Goal: Task Accomplishment & Management: Use online tool/utility

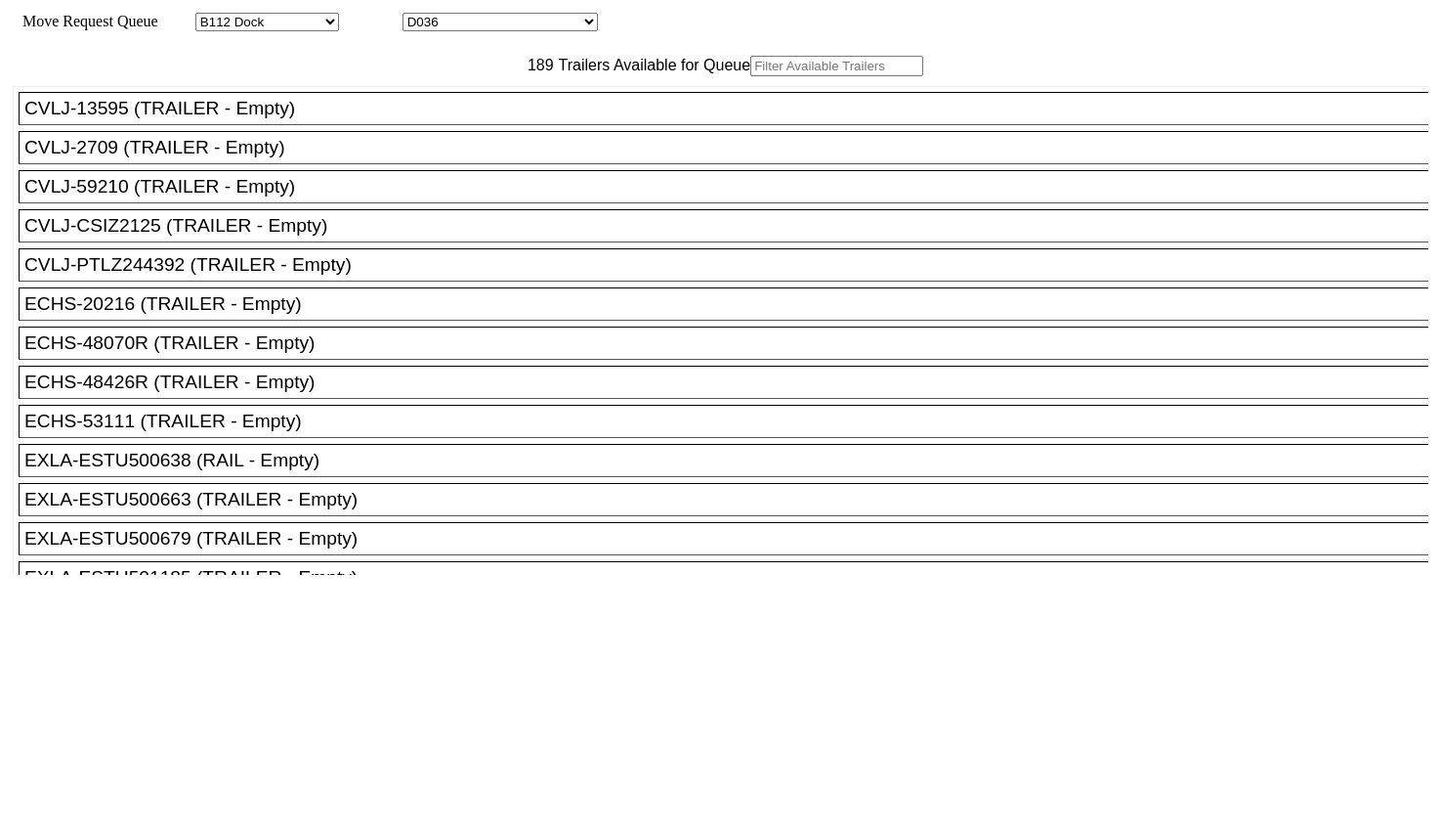
select select "121"
select select "3282"
drag, startPoint x: 0, startPoint y: 0, endPoint x: 451, endPoint y: 114, distance: 464.8
click at [751, 76] on input "text" at bounding box center [837, 66] width 173 height 21
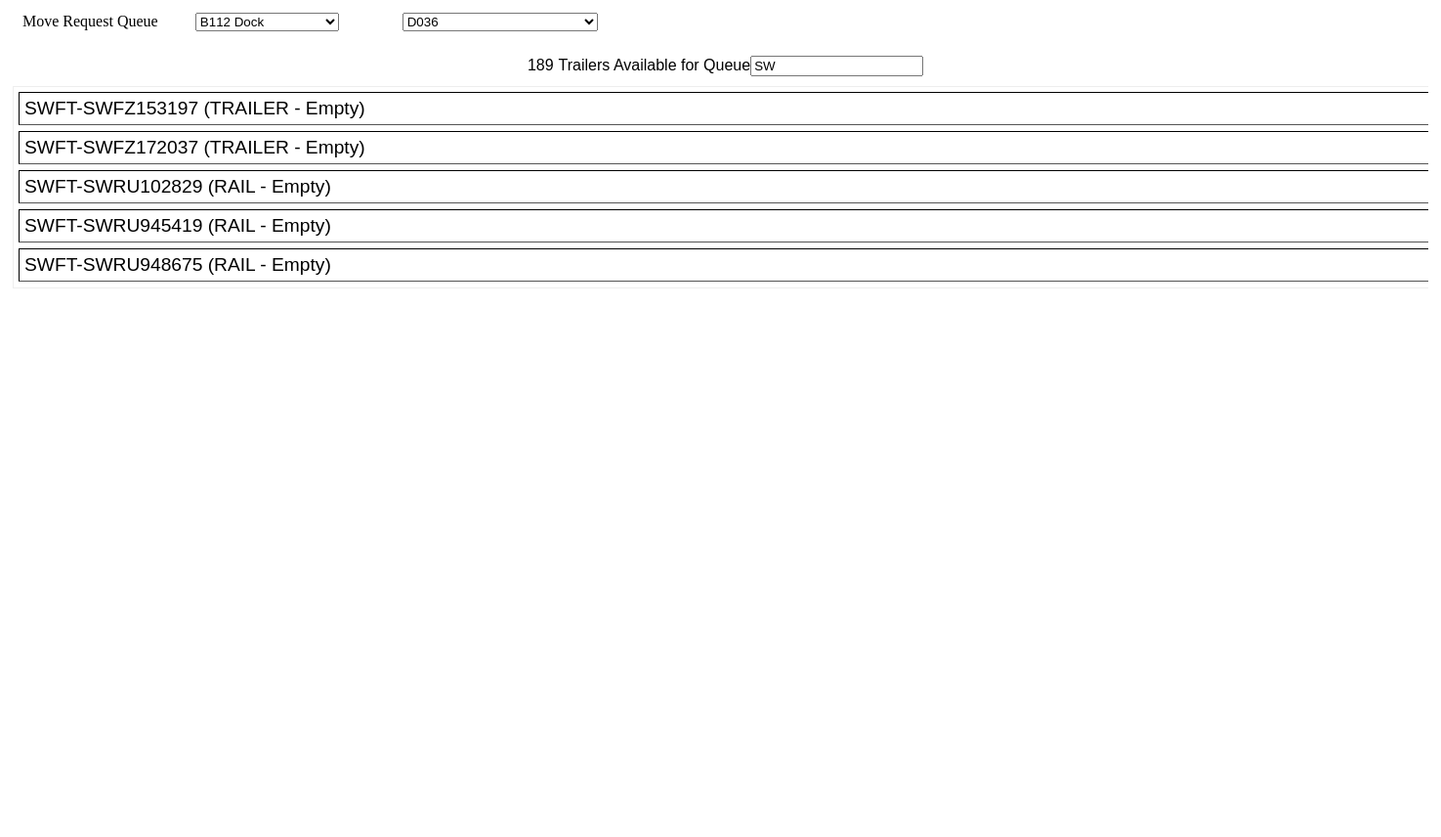
type input "SW"
click at [304, 197] on div "SWFT-SWRU102829 (RAIL - Empty)" at bounding box center [732, 186] width 1416 height 21
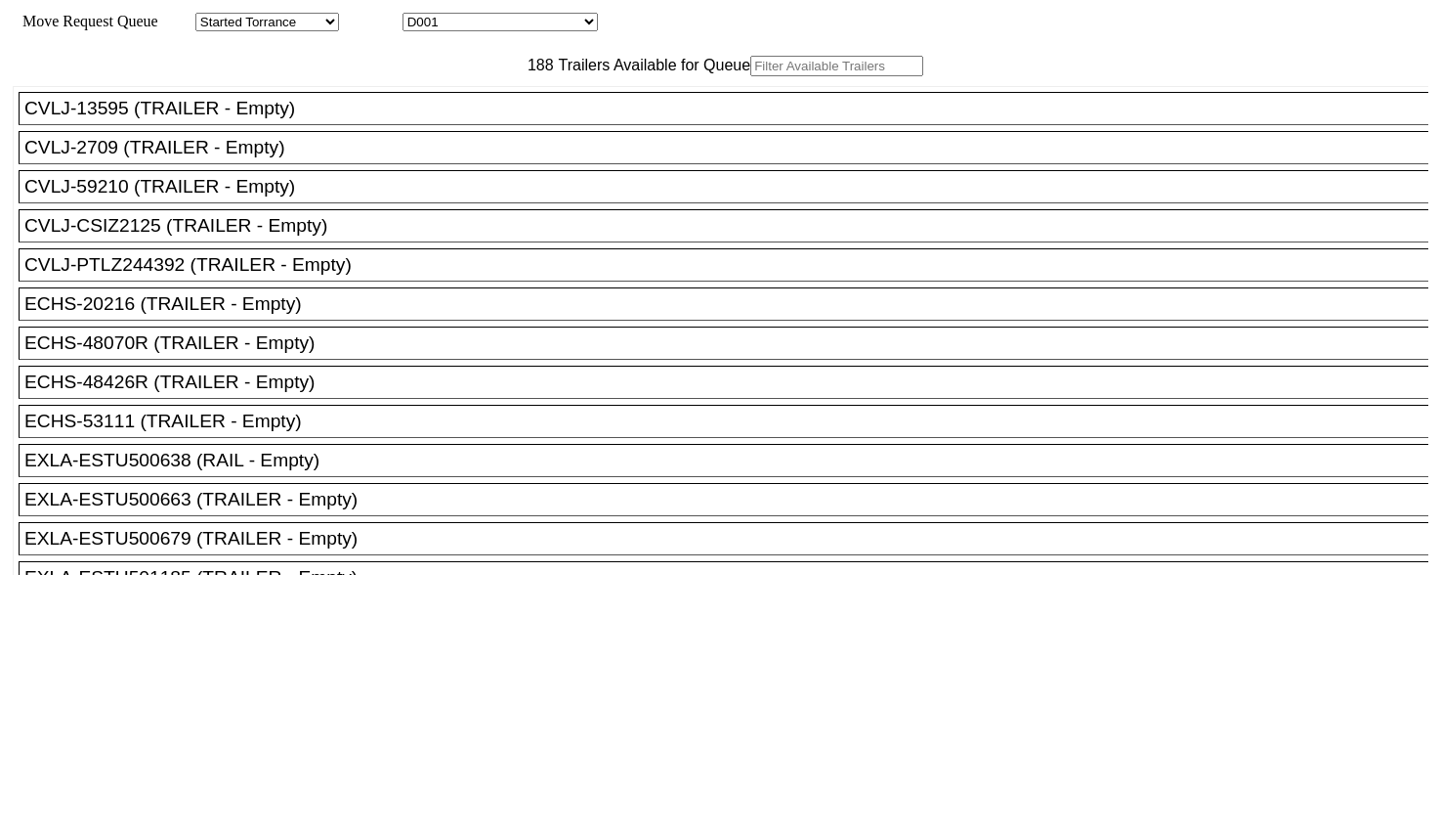
click at [751, 76] on input "text" at bounding box center [837, 66] width 173 height 21
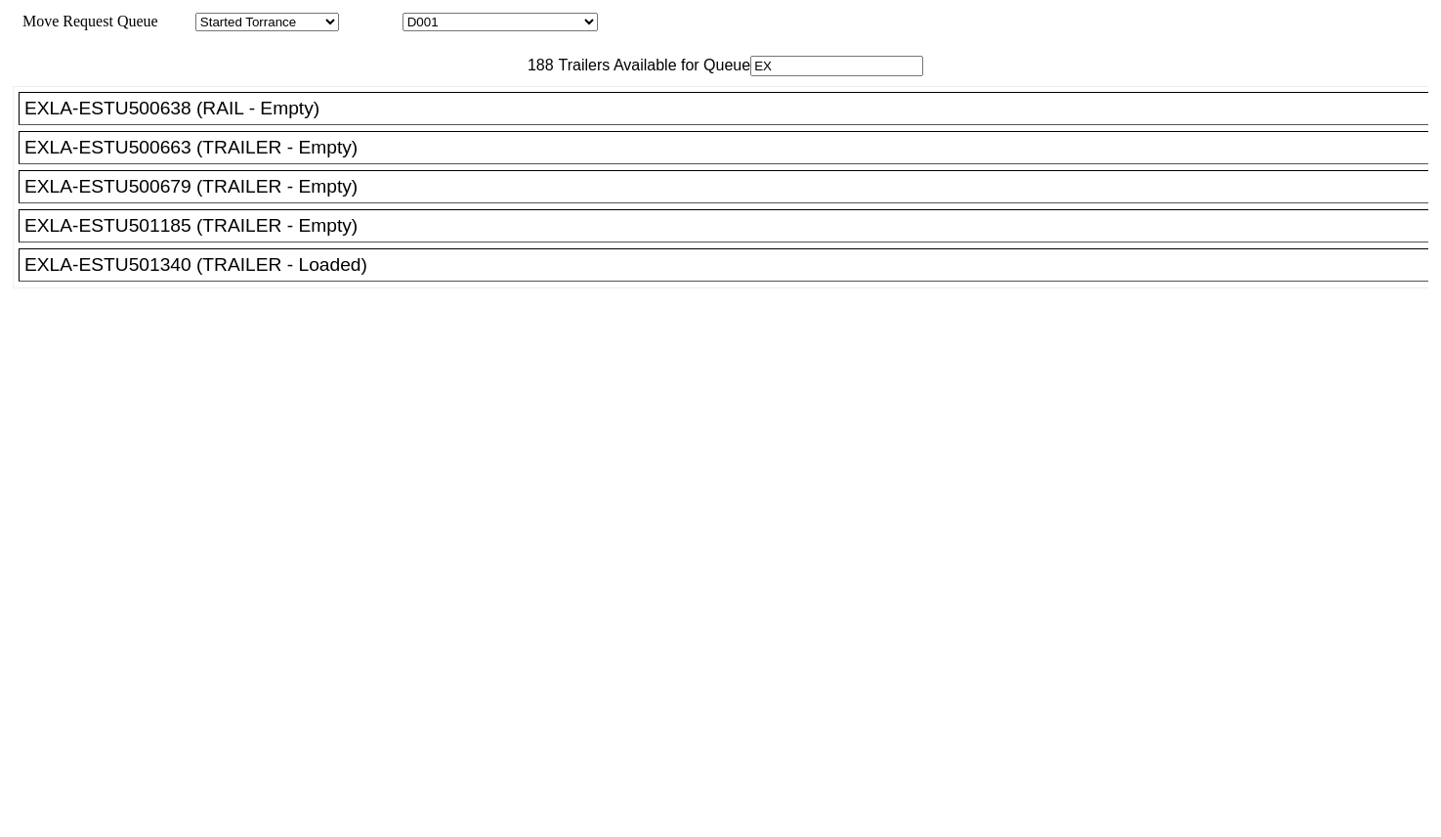
type input "EX"
click at [340, 119] on div "EXLA-ESTU500638 (RAIL - Empty)" at bounding box center [732, 108] width 1416 height 21
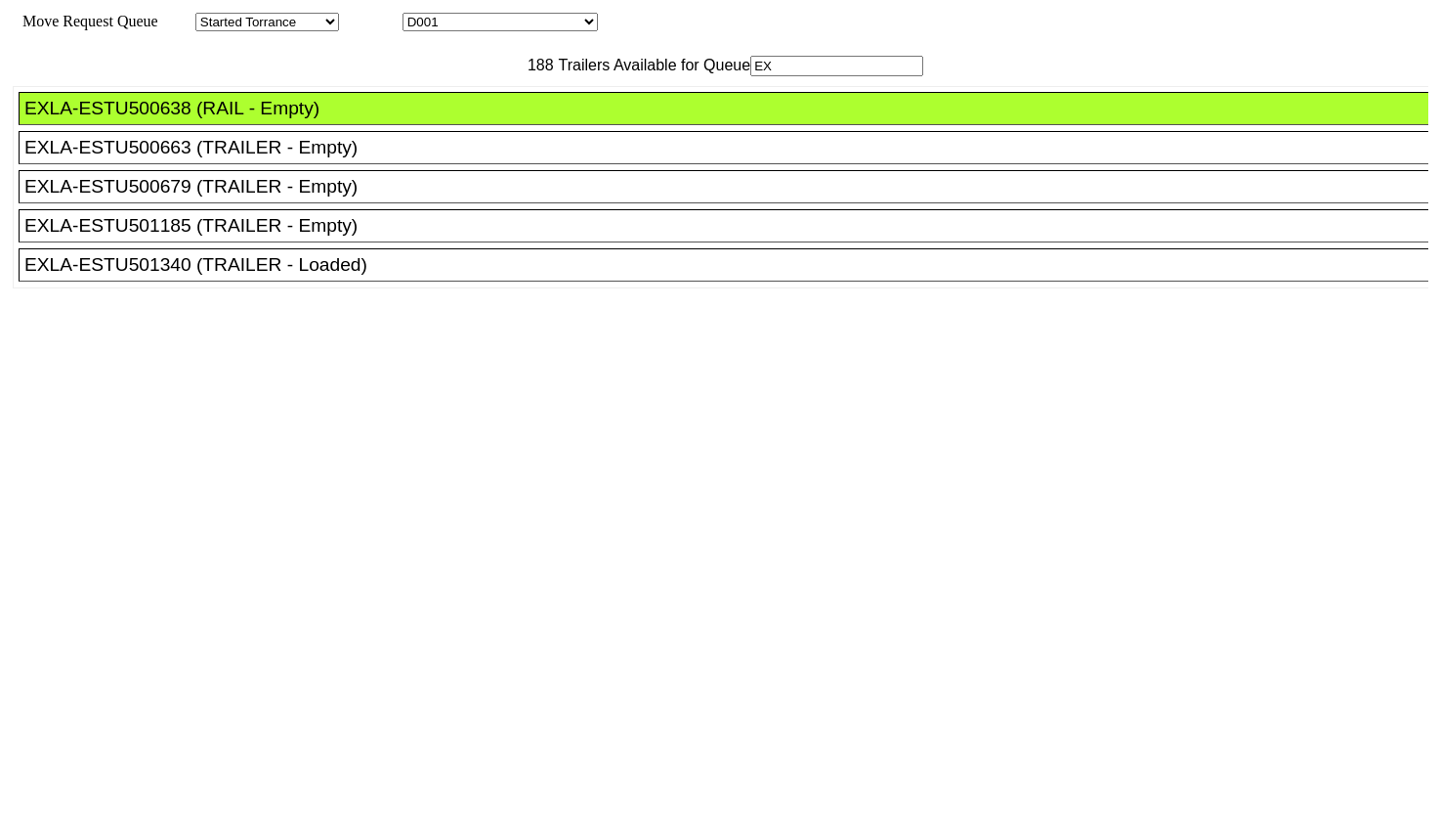
click at [637, 575] on div at bounding box center [721, 807] width 1416 height 465
